Goal: Task Accomplishment & Management: Manage account settings

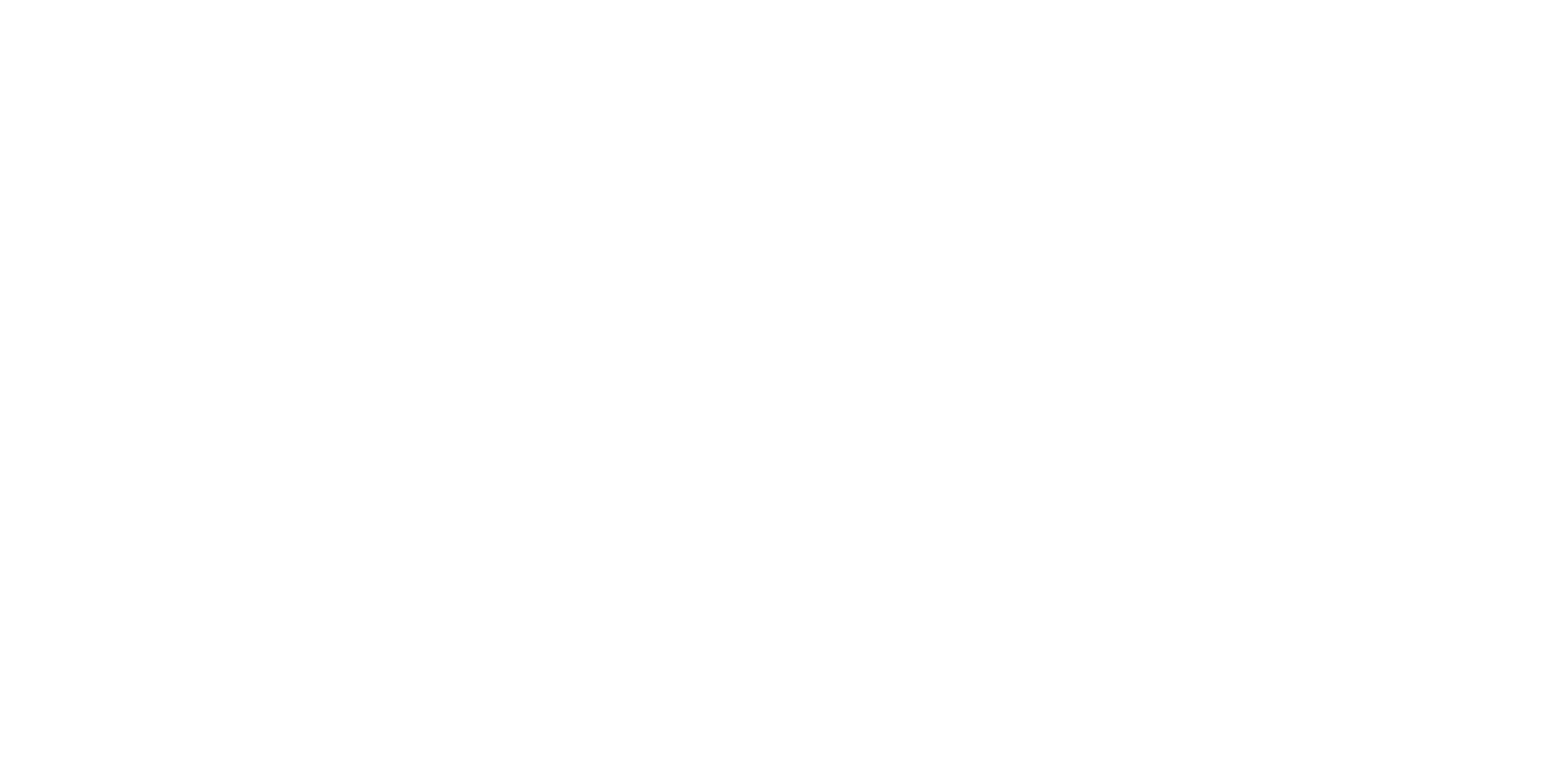
type input "**********"
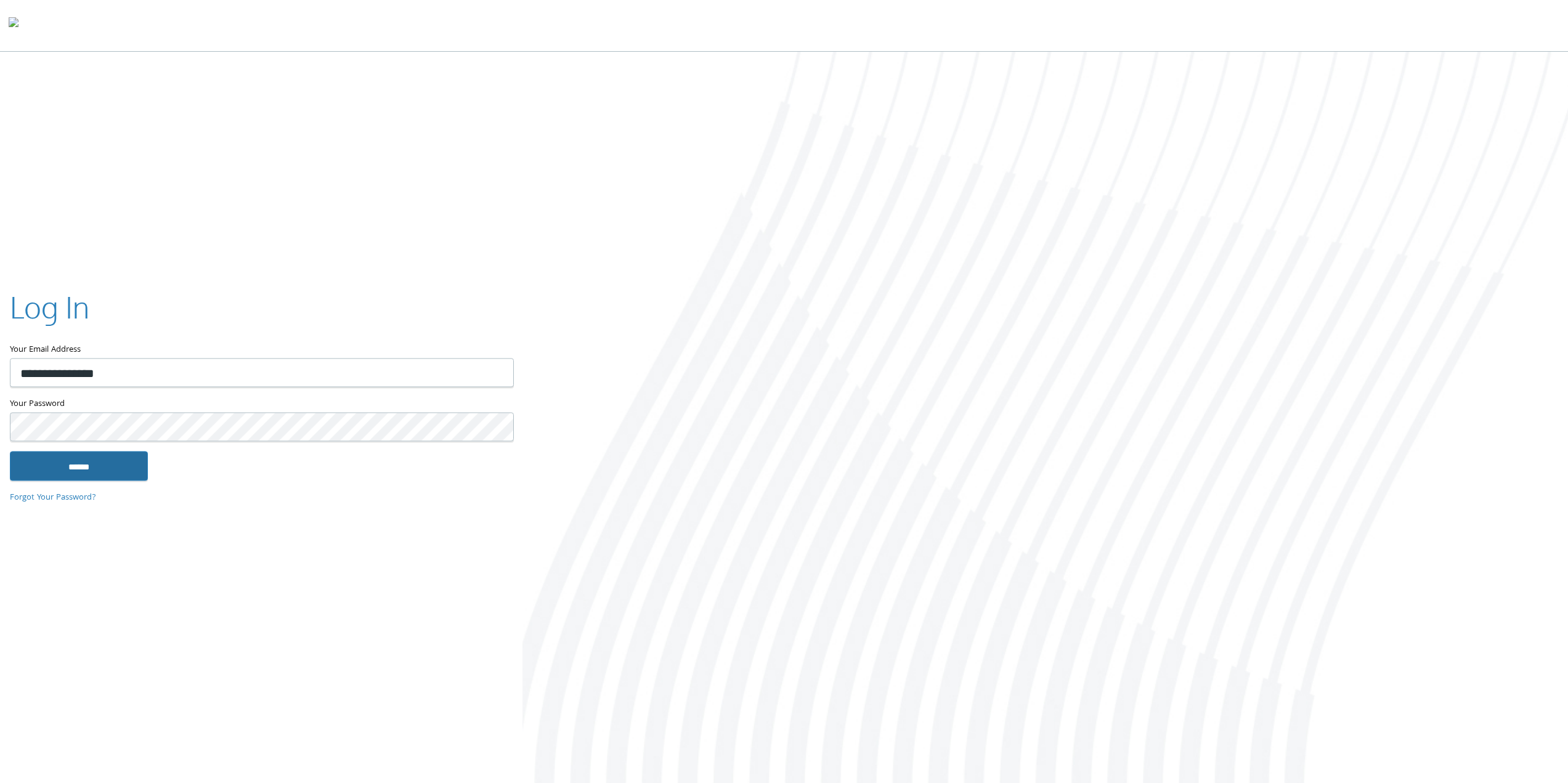
click at [102, 471] on input "******" at bounding box center [78, 465] width 138 height 30
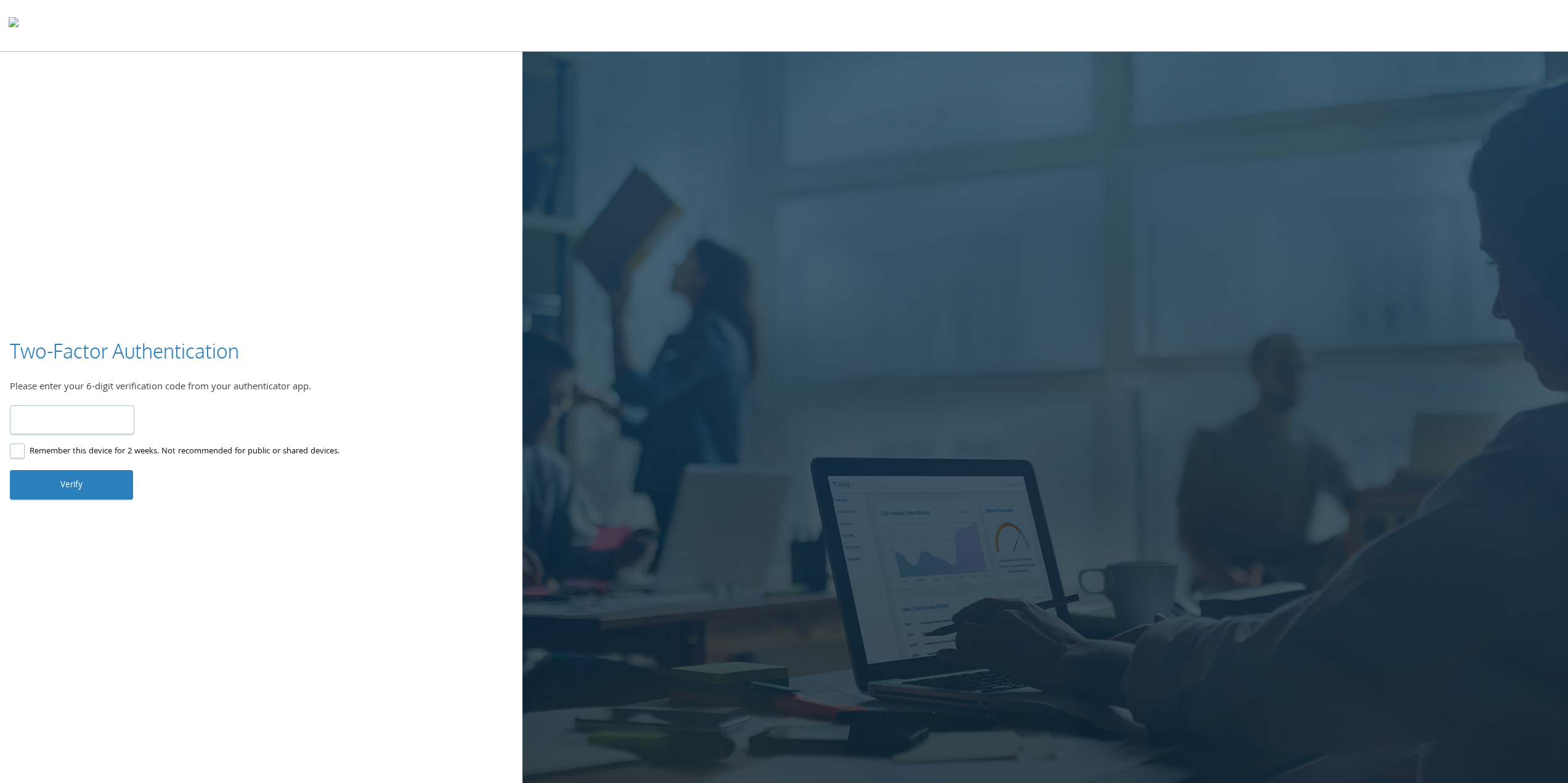
click at [107, 424] on input "number" at bounding box center [72, 420] width 125 height 29
type input "******"
